Goal: Task Accomplishment & Management: Manage account settings

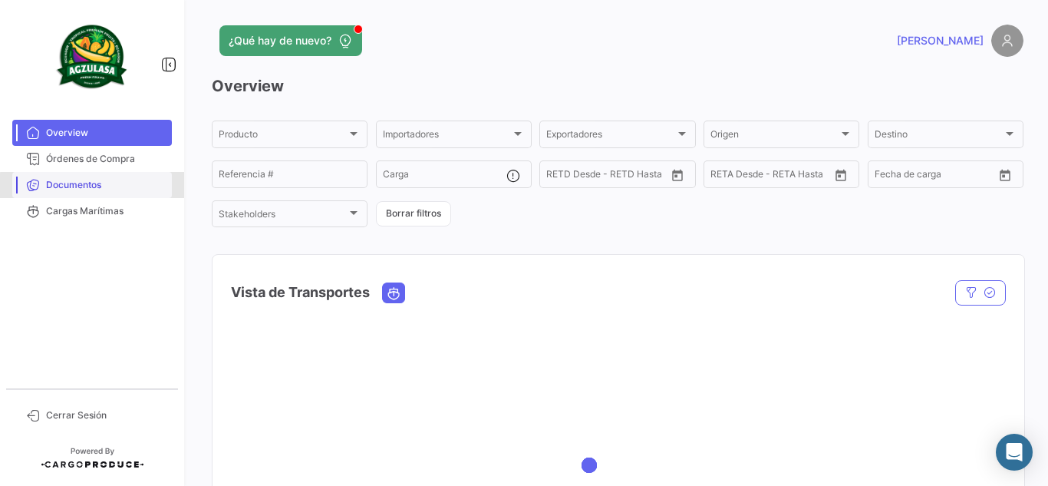
click at [142, 188] on span "Documentos" at bounding box center [106, 185] width 120 height 14
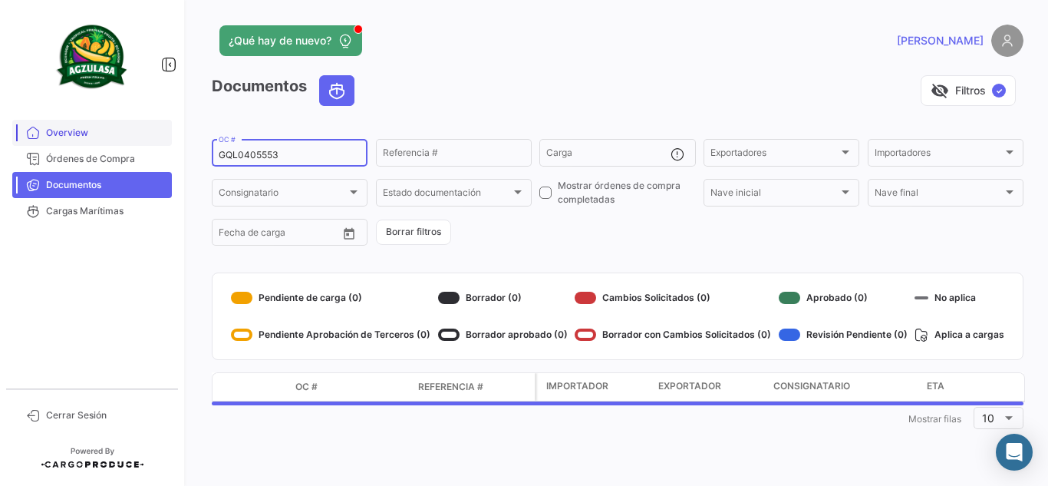
drag, startPoint x: 311, startPoint y: 155, endPoint x: 100, endPoint y: 144, distance: 211.2
click at [100, 144] on mat-sidenav-container "Overview Órdenes de Compra Documentos Cargas Marítimas Cerrar Sesión ¿Qué hay d…" at bounding box center [524, 243] width 1048 height 486
click at [303, 154] on input "GQL0405553" at bounding box center [290, 155] width 142 height 11
click at [456, 77] on div "visibility_off Filtros ✓" at bounding box center [695, 90] width 657 height 31
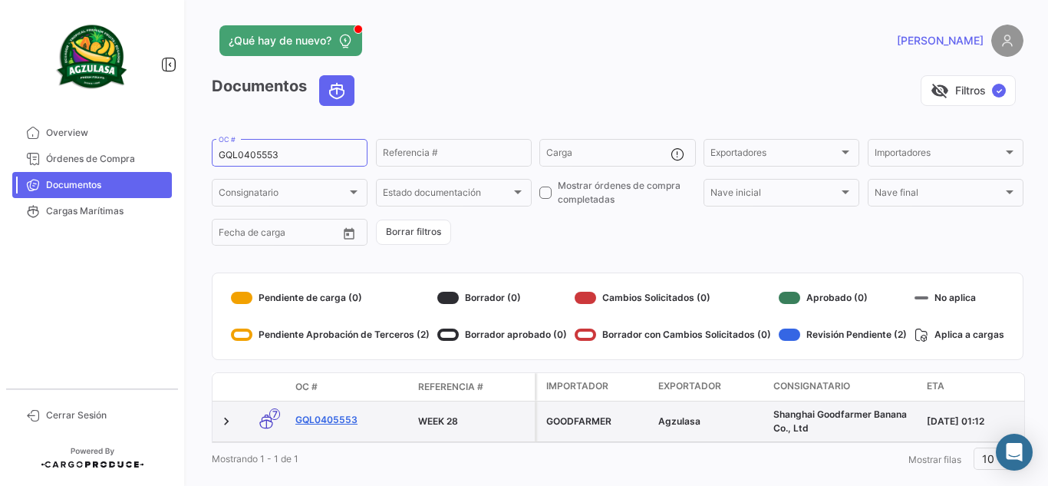
click at [346, 420] on link "GQL0405553" at bounding box center [350, 420] width 110 height 14
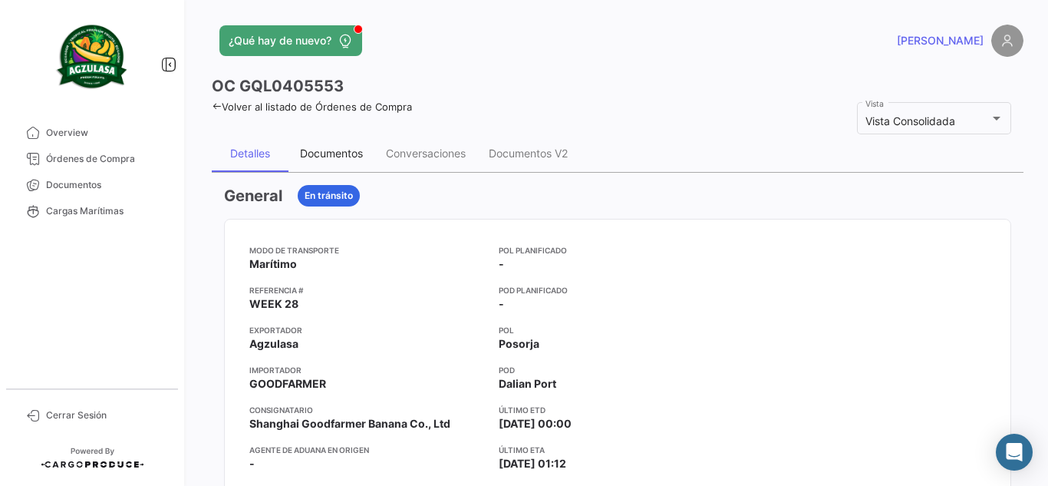
click at [346, 157] on div "Documentos" at bounding box center [331, 152] width 63 height 13
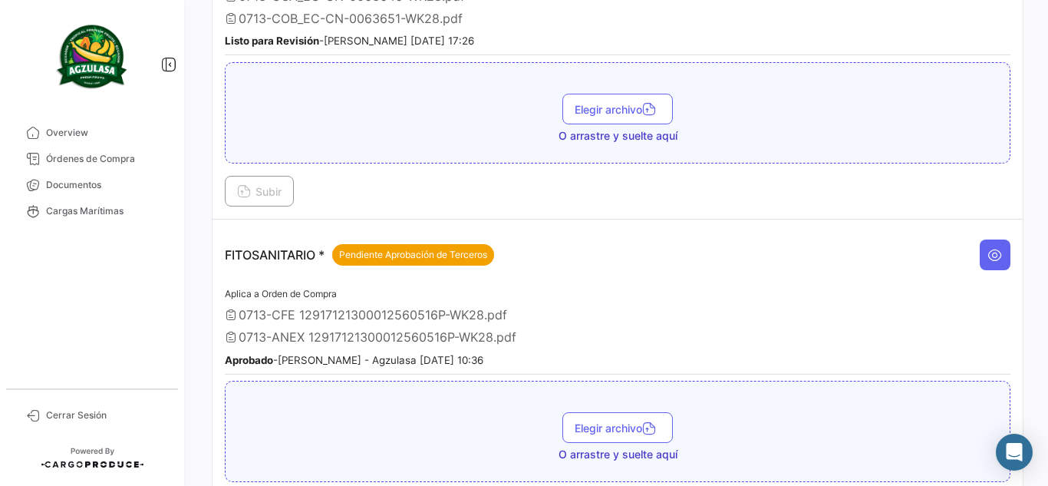
scroll to position [844, 0]
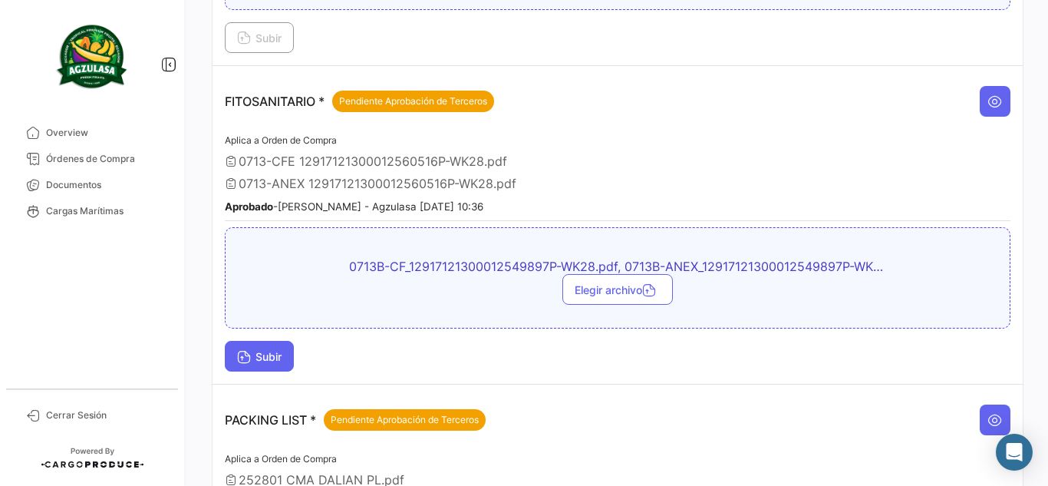
click at [290, 357] on button "Subir" at bounding box center [259, 356] width 69 height 31
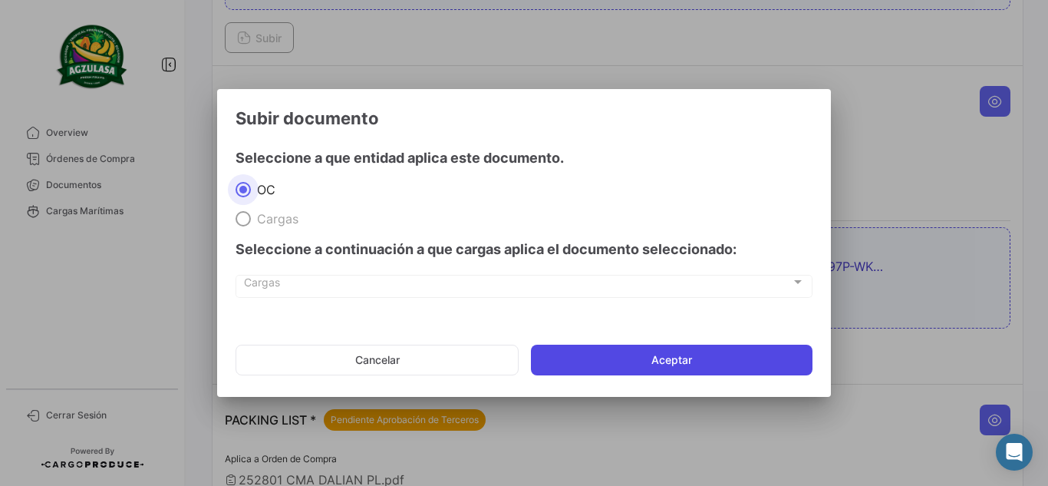
click at [673, 363] on button "Aceptar" at bounding box center [671, 359] width 281 height 31
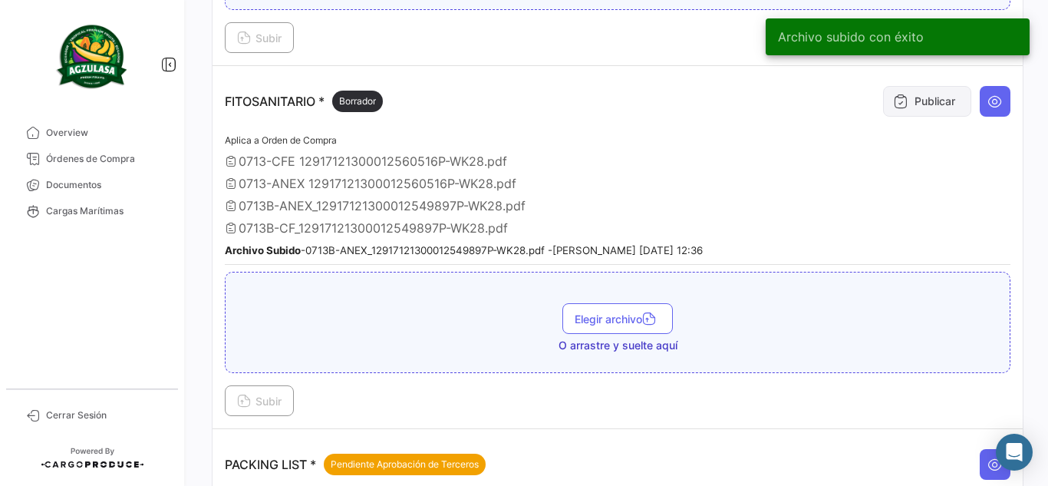
click at [940, 107] on button "Publicar" at bounding box center [927, 101] width 88 height 31
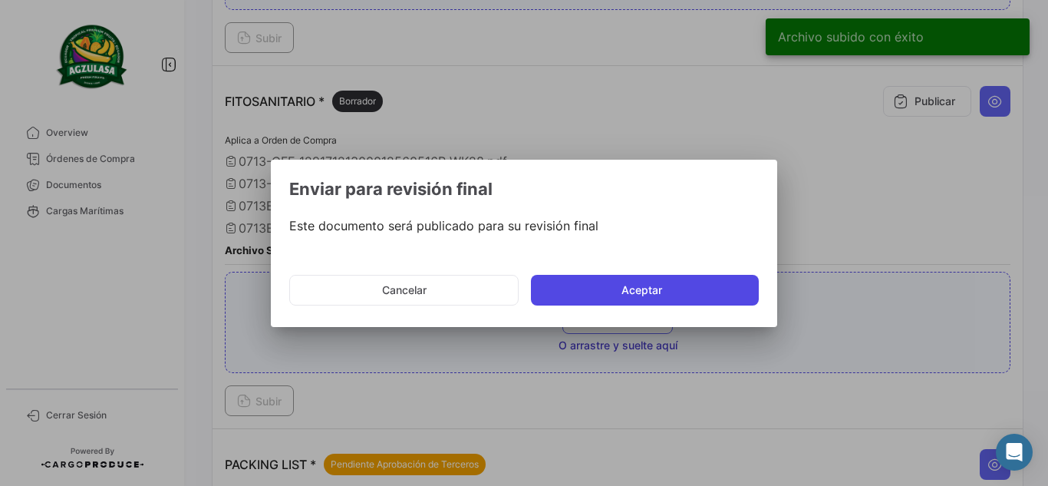
click at [638, 281] on button "Aceptar" at bounding box center [645, 290] width 228 height 31
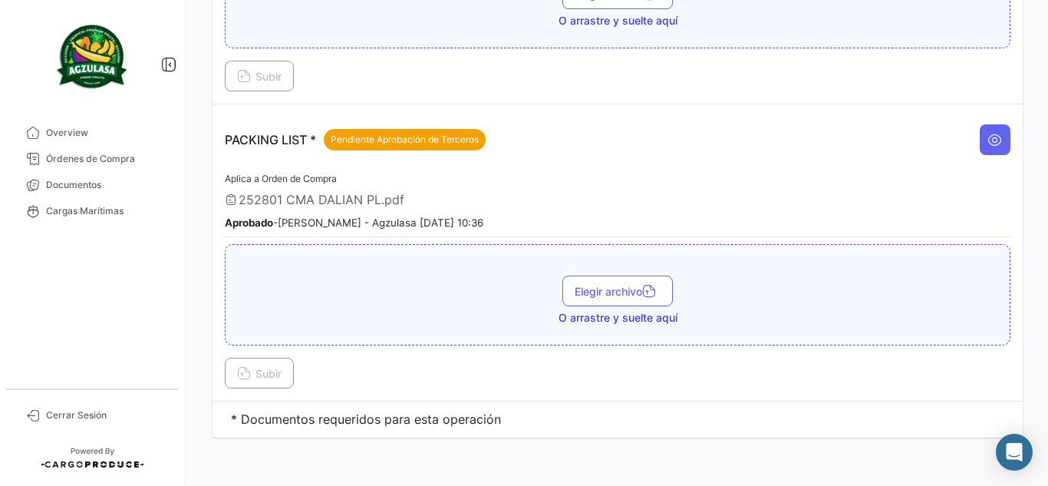
scroll to position [1170, 0]
